Goal: Task Accomplishment & Management: Manage account settings

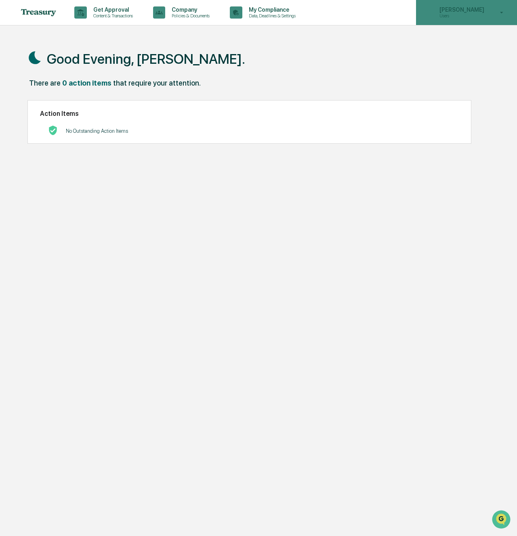
click at [470, 7] on p "[PERSON_NAME]" at bounding box center [460, 9] width 55 height 6
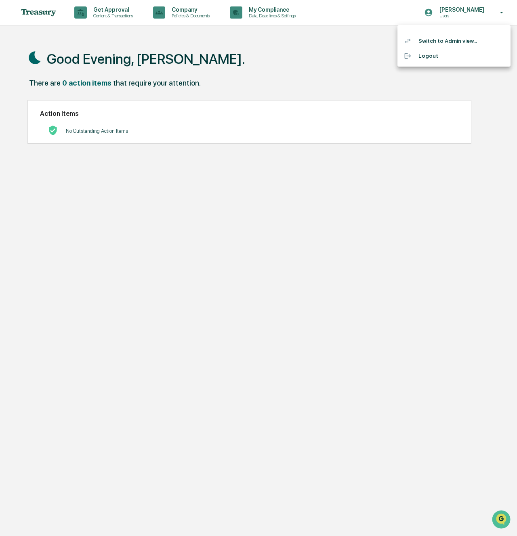
click at [465, 36] on li "Switch to Admin view..." at bounding box center [453, 41] width 113 height 15
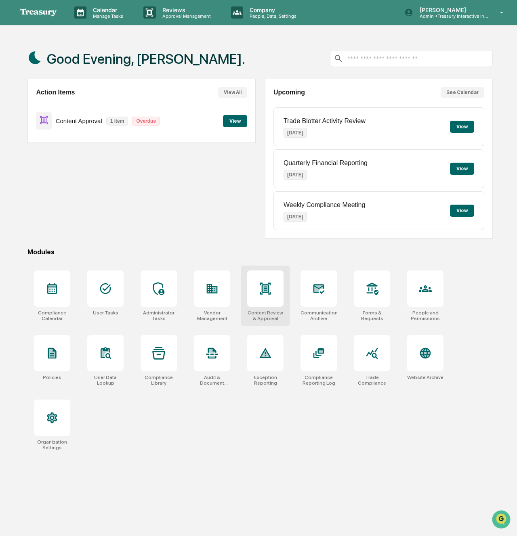
click at [261, 290] on icon at bounding box center [265, 288] width 13 height 13
click at [364, 372] on div "Trade Compliance" at bounding box center [371, 360] width 49 height 61
click at [305, 288] on div at bounding box center [318, 289] width 36 height 36
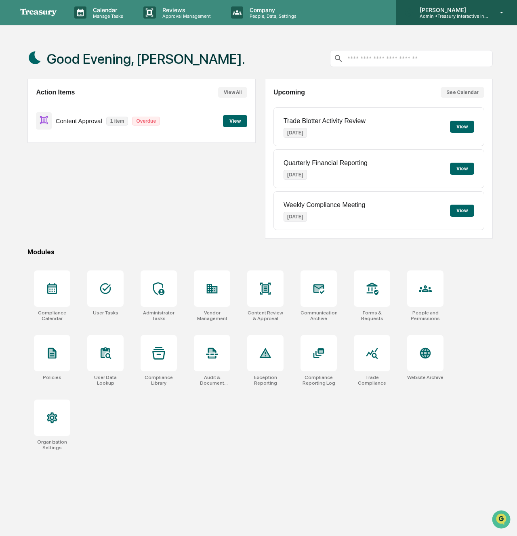
click at [458, 14] on p "Admin • Treasury Interactive Investment Advisers LLC" at bounding box center [450, 16] width 75 height 6
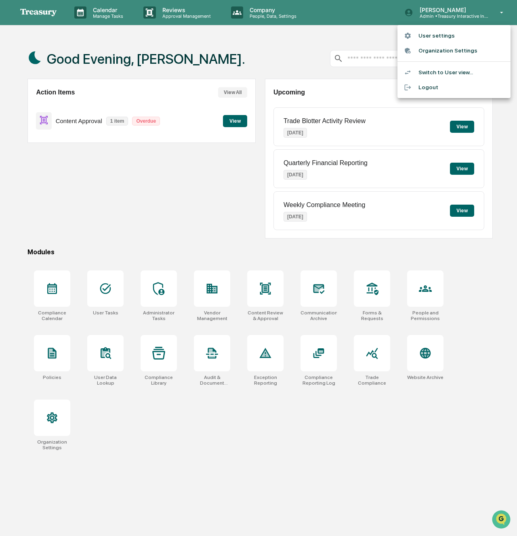
click at [446, 50] on li "Organization Settings" at bounding box center [453, 50] width 113 height 15
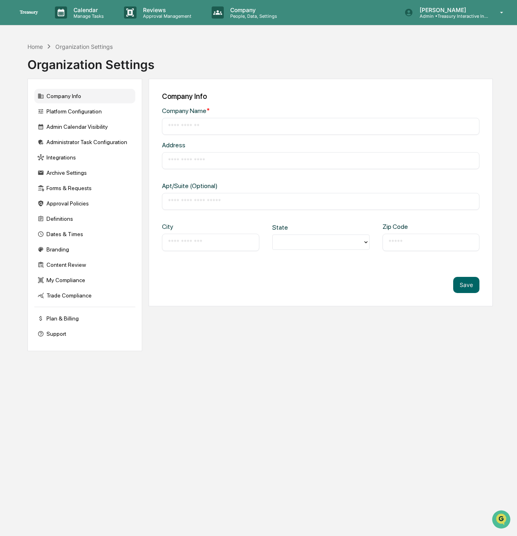
type input "**********"
type input "*********"
type input "********"
type input "*****"
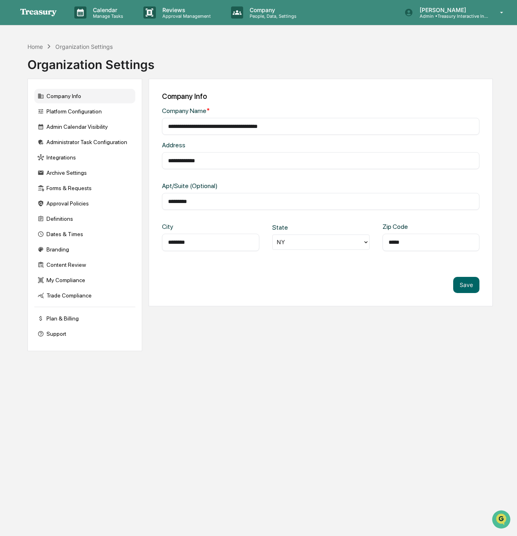
click at [42, 42] on div "Home Organization Settings" at bounding box center [69, 46] width 85 height 9
click at [71, 319] on div "Plan & Billing" at bounding box center [84, 318] width 101 height 15
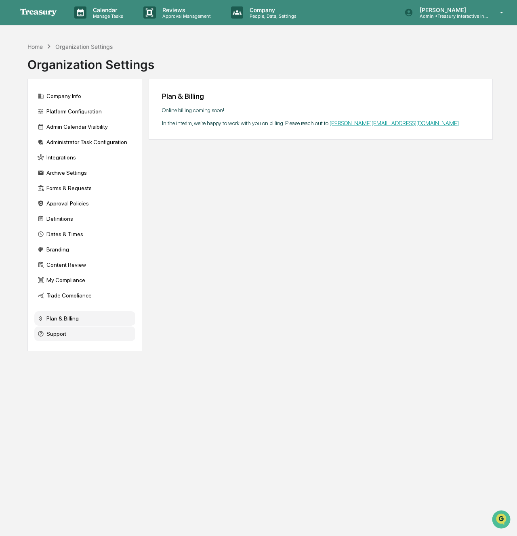
click at [70, 338] on div "Support" at bounding box center [84, 334] width 101 height 15
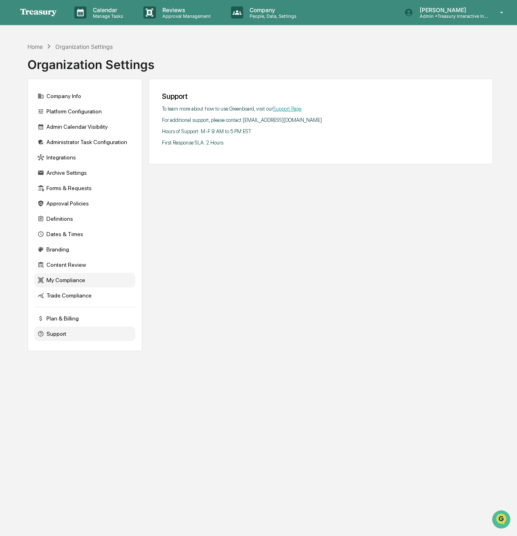
click at [67, 288] on div "My Compliance" at bounding box center [84, 280] width 101 height 15
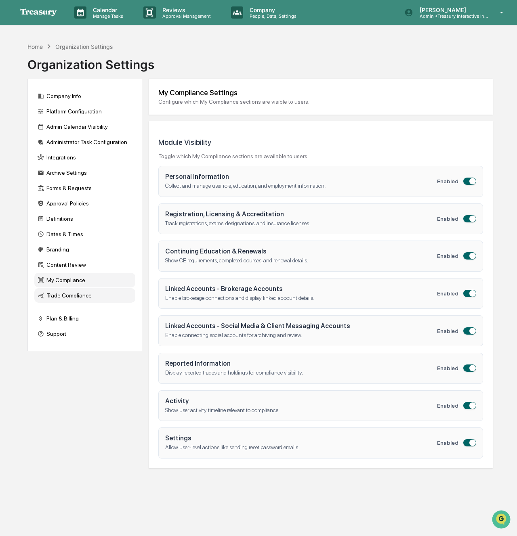
click at [65, 298] on div "Trade Compliance" at bounding box center [84, 295] width 101 height 15
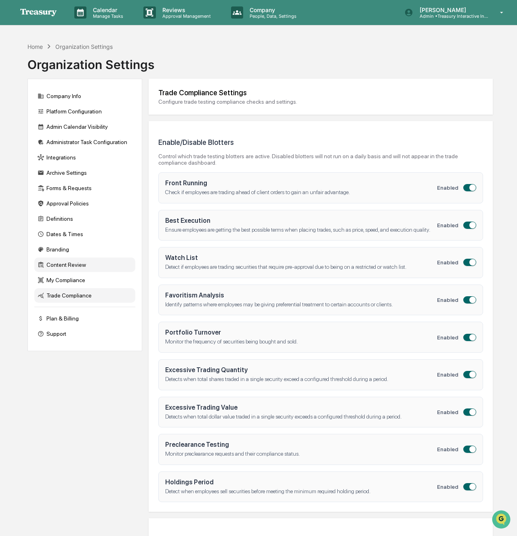
click at [65, 269] on div "Content Review" at bounding box center [84, 265] width 101 height 15
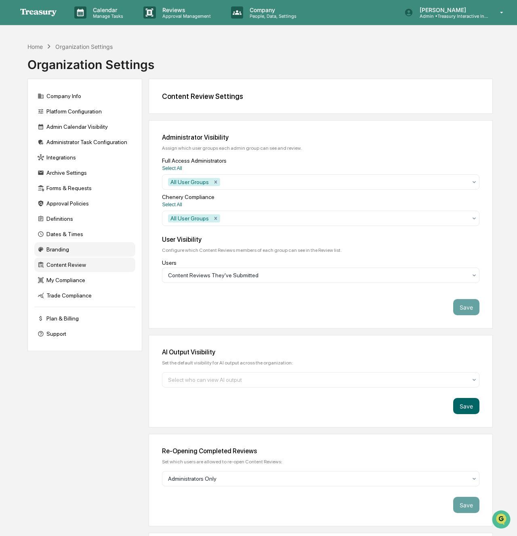
click at [68, 254] on div "Branding" at bounding box center [84, 249] width 101 height 15
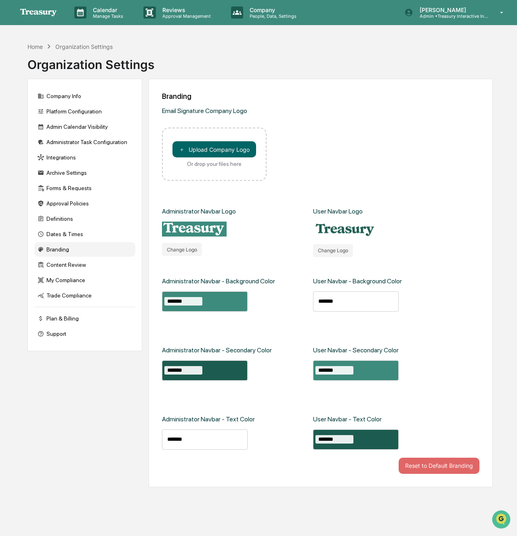
click at [68, 244] on div "Branding" at bounding box center [84, 249] width 101 height 15
click at [67, 235] on div "Dates & Times" at bounding box center [84, 234] width 101 height 15
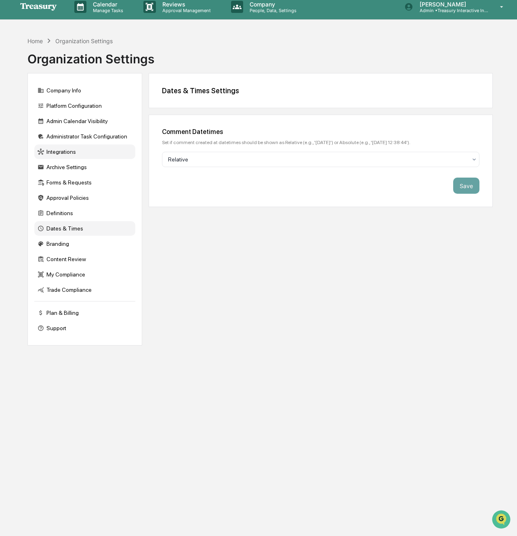
scroll to position [1, 0]
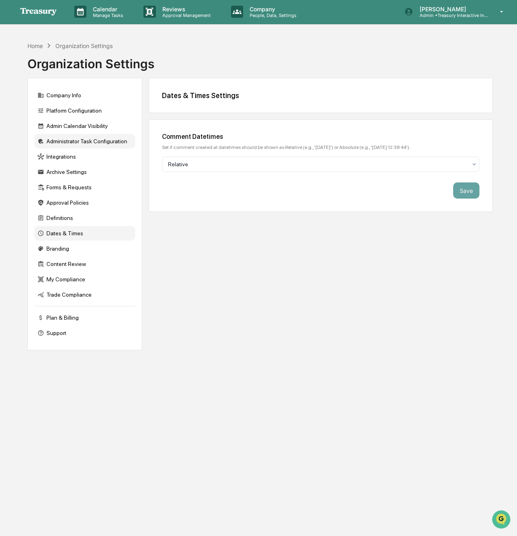
click at [63, 140] on div "Administrator Task Configuration" at bounding box center [84, 141] width 101 height 15
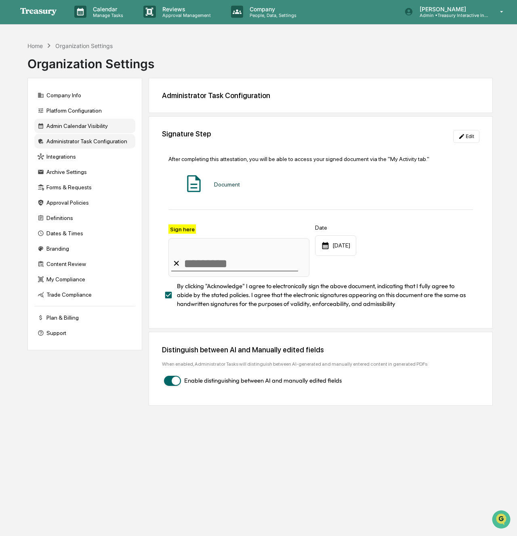
click at [63, 122] on div "Admin Calendar Visibility" at bounding box center [84, 126] width 101 height 15
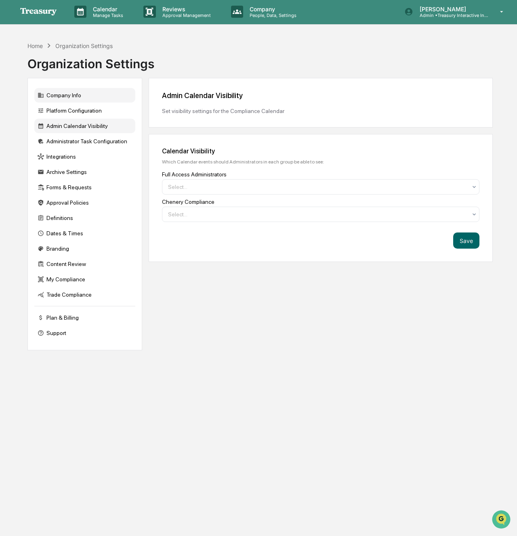
click at [62, 97] on div "Company Info" at bounding box center [84, 95] width 101 height 15
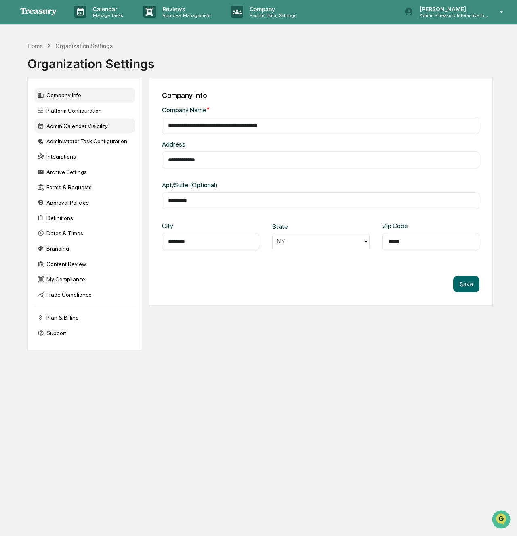
click at [91, 121] on div "Admin Calendar Visibility" at bounding box center [84, 126] width 101 height 15
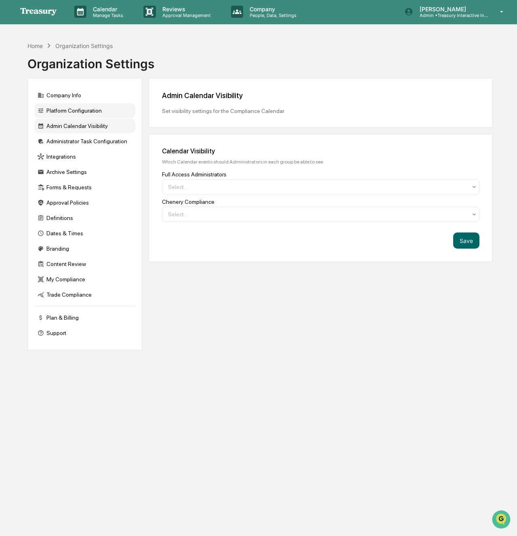
click at [92, 113] on div "Platform Configuration" at bounding box center [84, 110] width 101 height 15
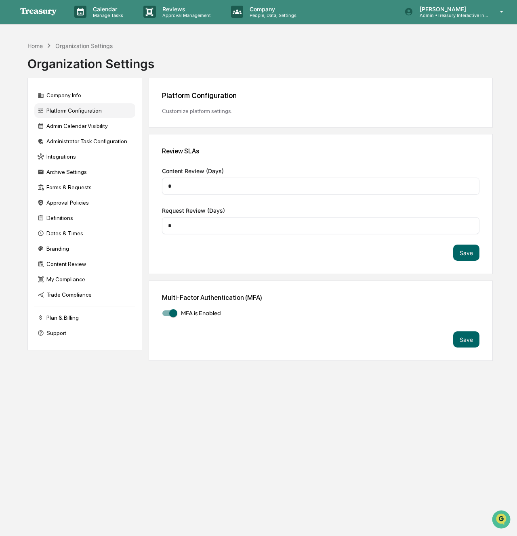
click at [250, 61] on div "Home Organization Settings Organization Settings" at bounding box center [259, 58] width 465 height 40
click at [276, 15] on p "People, Data, Settings" at bounding box center [271, 16] width 57 height 6
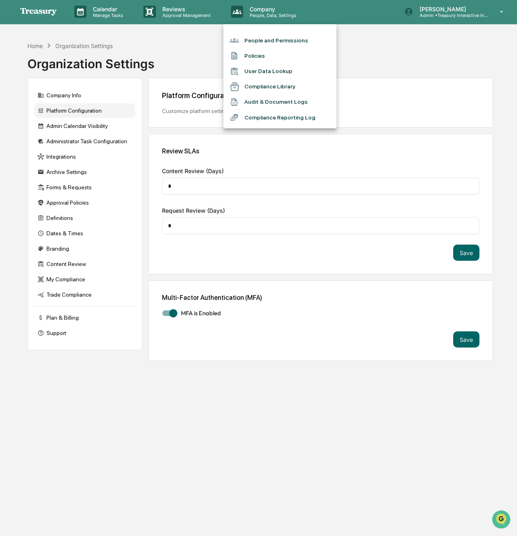
click at [254, 40] on li "People and Permissions" at bounding box center [279, 40] width 113 height 15
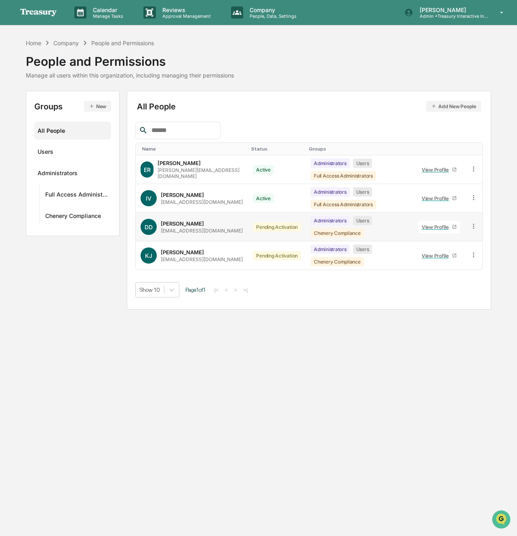
click at [473, 224] on icon at bounding box center [473, 226] width 1 height 5
click at [279, 229] on div "Pending Activation" at bounding box center [277, 227] width 48 height 9
click at [188, 225] on div "DeeAnn Dempsey" at bounding box center [182, 224] width 43 height 6
click at [476, 226] on icon at bounding box center [474, 227] width 8 height 8
click at [436, 239] on div "Groups & Permissions" at bounding box center [435, 240] width 69 height 10
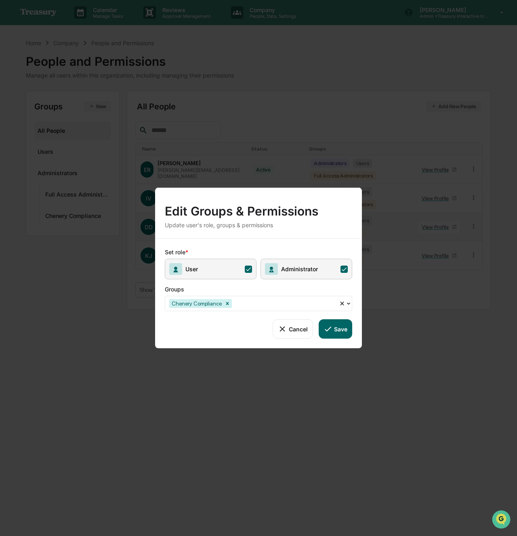
click at [292, 326] on button "Cancel" at bounding box center [293, 328] width 40 height 19
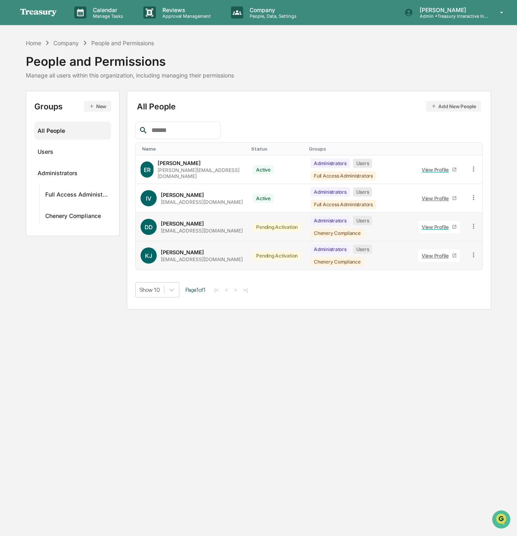
click at [383, 263] on div "Administrators Users Chenery Compliance" at bounding box center [360, 256] width 98 height 22
click at [440, 256] on div "View Profile" at bounding box center [437, 256] width 30 height 6
click at [266, 220] on td "Pending Activation" at bounding box center [277, 227] width 58 height 29
click at [273, 228] on div "Pending Activation" at bounding box center [277, 227] width 48 height 9
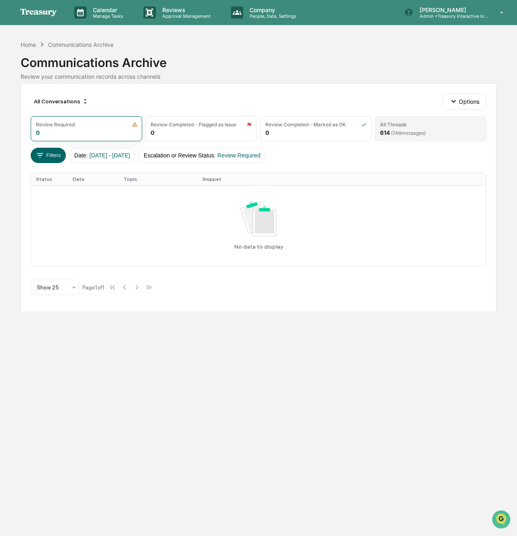
click at [405, 133] on span "( 746 messages)" at bounding box center [408, 133] width 35 height 6
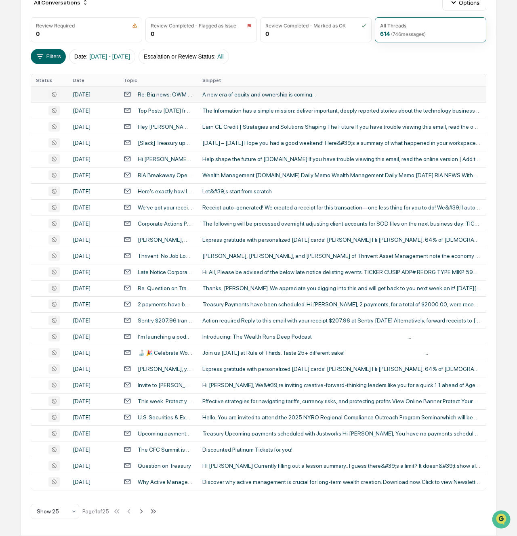
scroll to position [195, 0]
click at [156, 512] on icon at bounding box center [154, 511] width 3 height 4
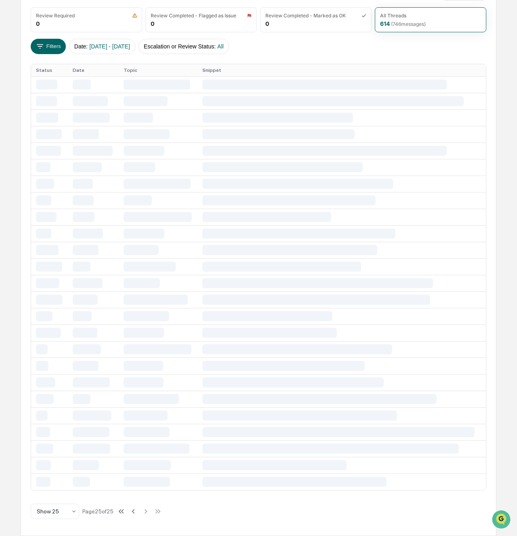
scroll to position [0, 0]
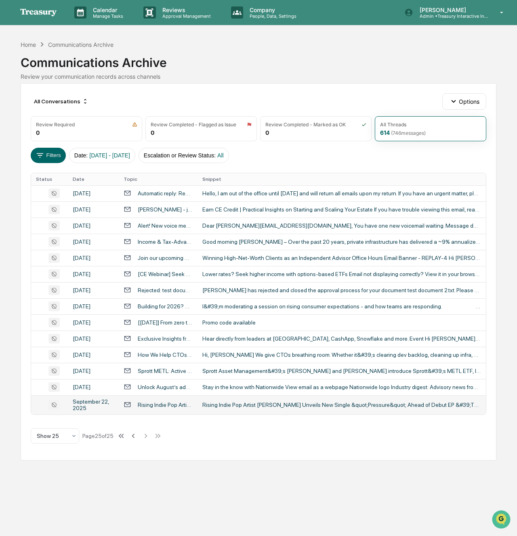
click at [262, 408] on div "Rising Indie Pop Artist [PERSON_NAME] Unveils New Single &quot;Pressure&quot; A…" at bounding box center [341, 405] width 279 height 6
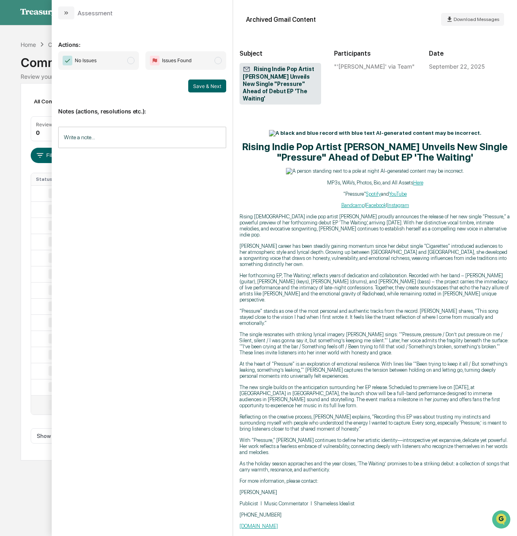
scroll to position [102, 0]
